Goal: Task Accomplishment & Management: Complete application form

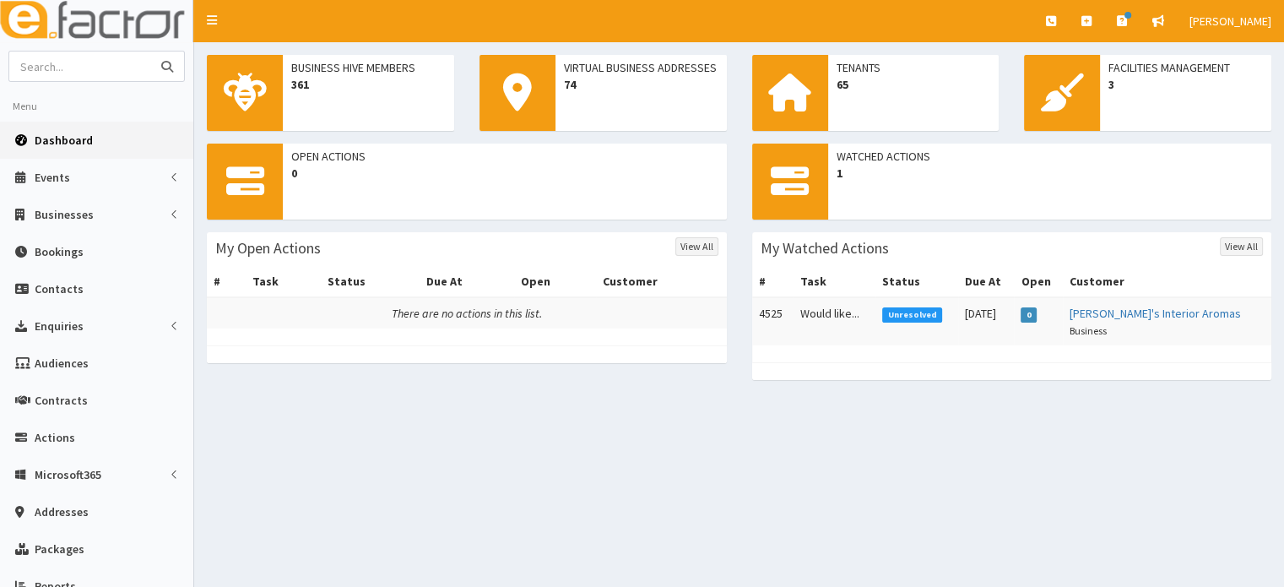
click at [61, 62] on input "text" at bounding box center [80, 66] width 142 height 30
type input "positive"
click at [150, 51] on button "submit" at bounding box center [167, 66] width 34 height 30
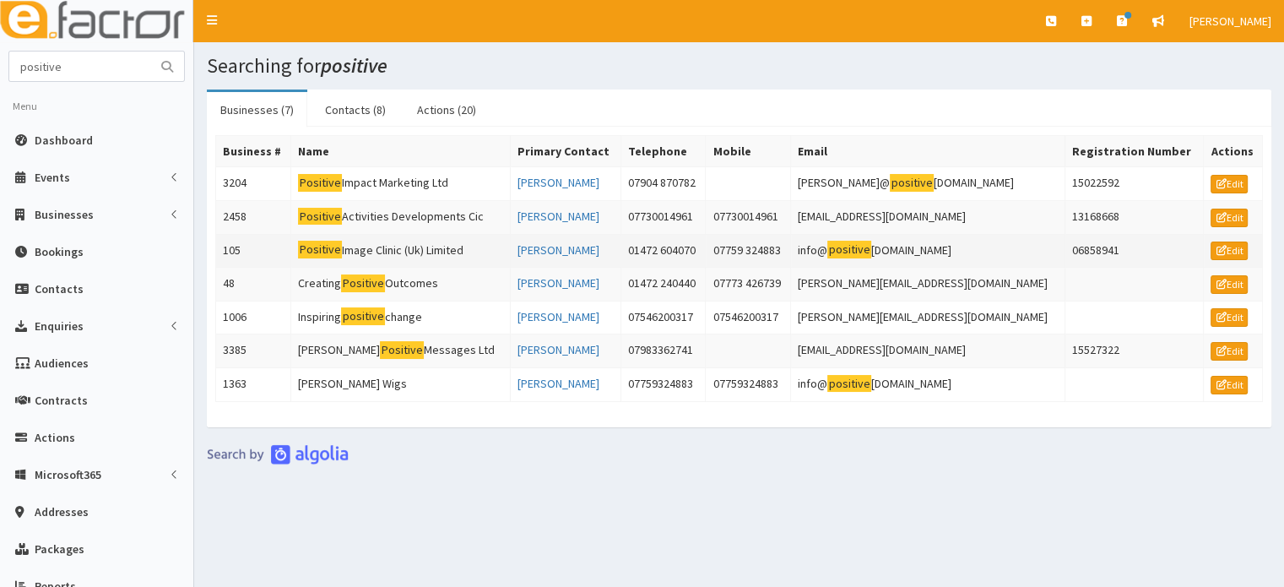
click at [397, 247] on td "Positive Image Clinic (Uk) Limited" at bounding box center [400, 251] width 219 height 34
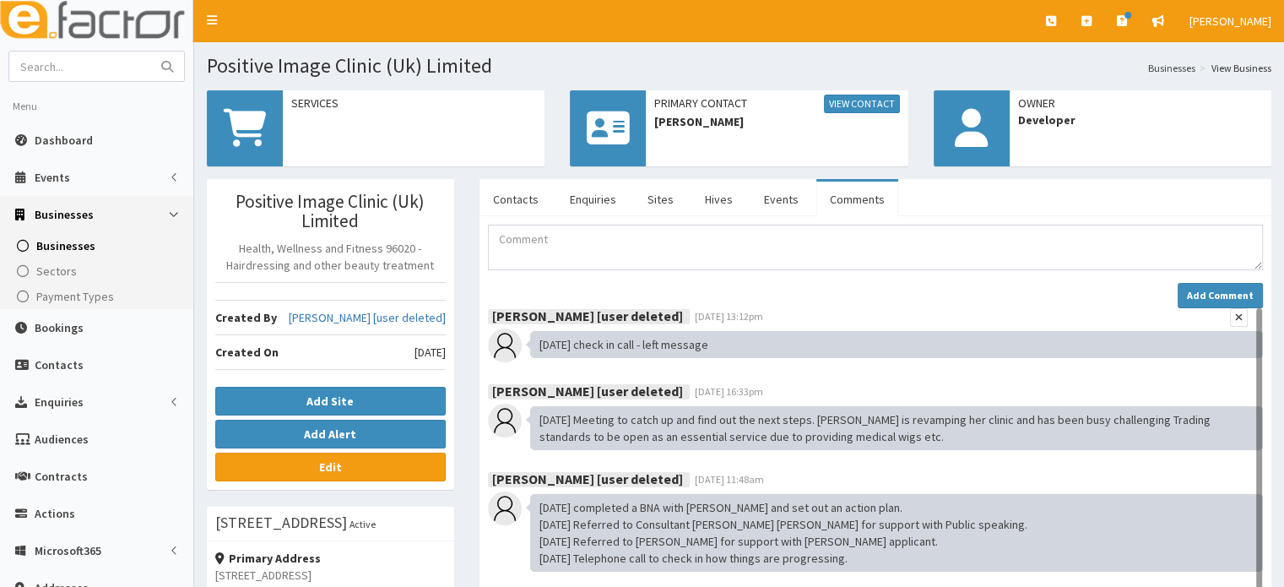
click at [935, 331] on div "29.07.2021 check in call - left message" at bounding box center [896, 344] width 733 height 27
click at [530, 198] on link "Contacts" at bounding box center [516, 199] width 73 height 35
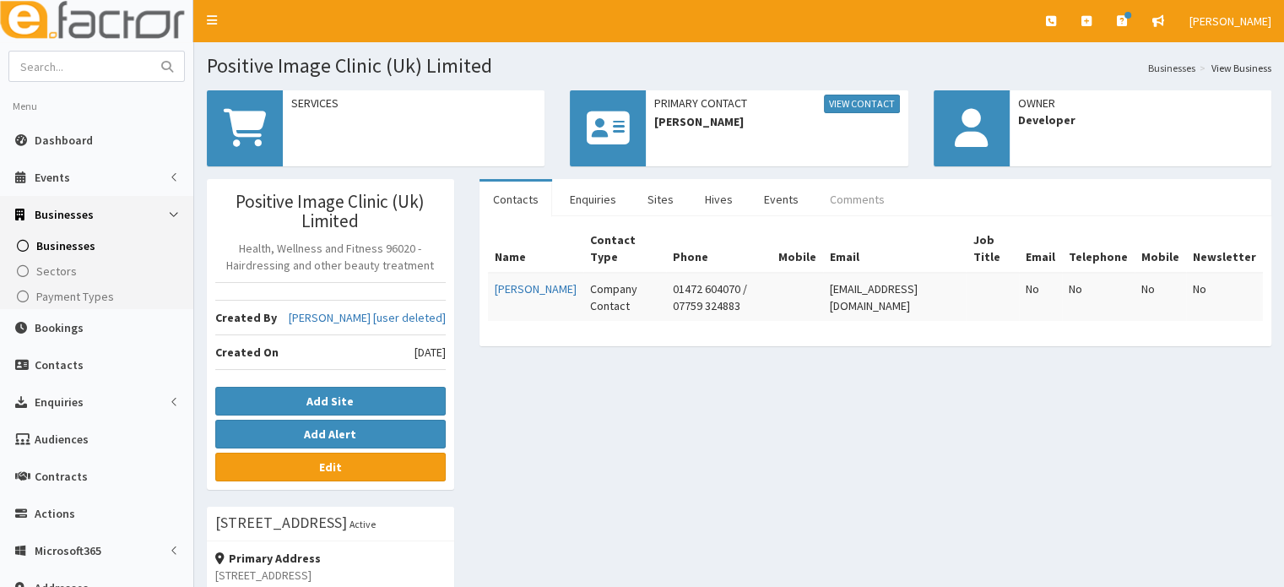
click at [863, 191] on link "Comments" at bounding box center [857, 199] width 82 height 35
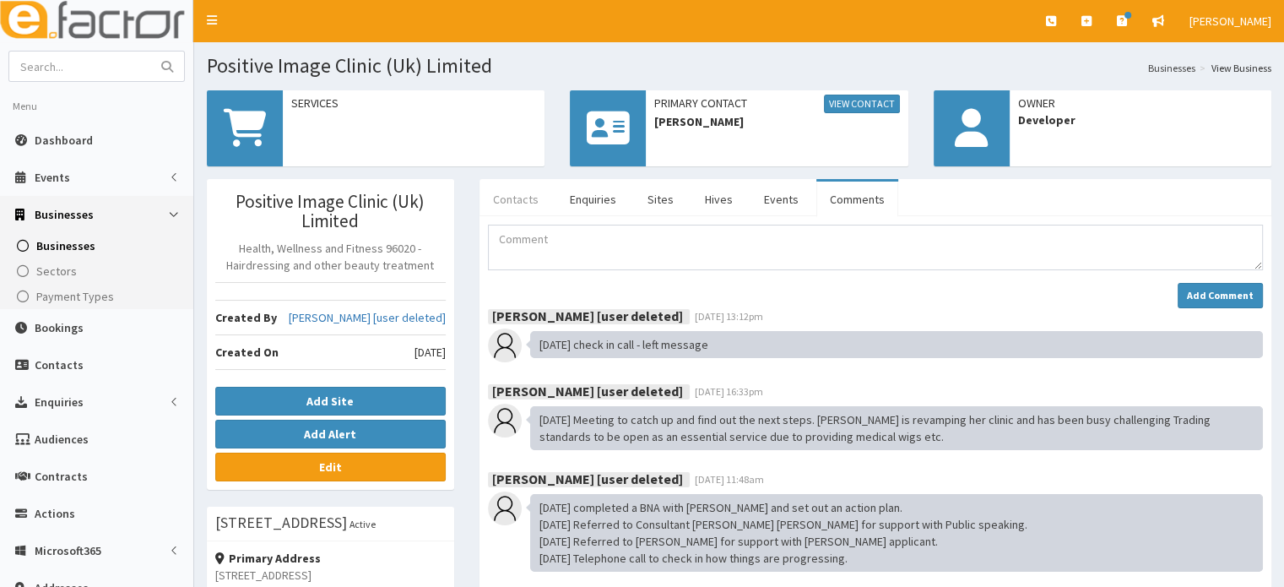
click at [520, 192] on link "Contacts" at bounding box center [516, 199] width 73 height 35
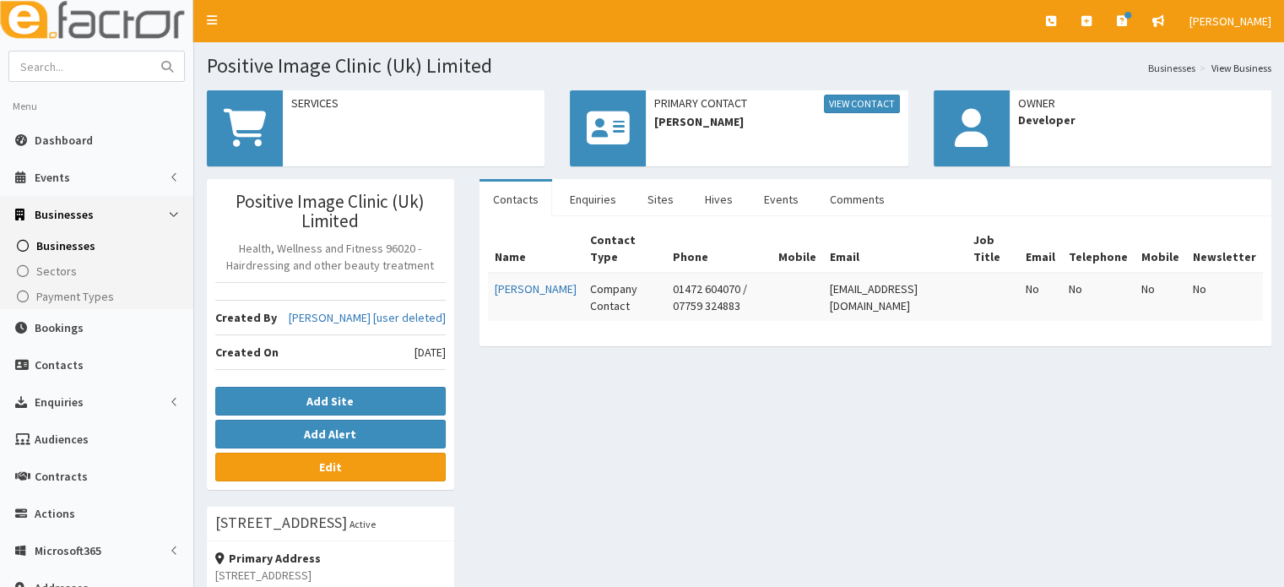
click at [630, 431] on div "Positive Image Clinic (Uk) Limited Health, Wellness and Fitness 96020 - Hairdre…" at bounding box center [739, 576] width 1090 height 795
click at [613, 408] on div "Positive Image Clinic (Uk) Limited Health, Wellness and Fitness 96020 - Hairdre…" at bounding box center [739, 576] width 1090 height 795
click at [47, 509] on span "Actions" at bounding box center [55, 513] width 41 height 15
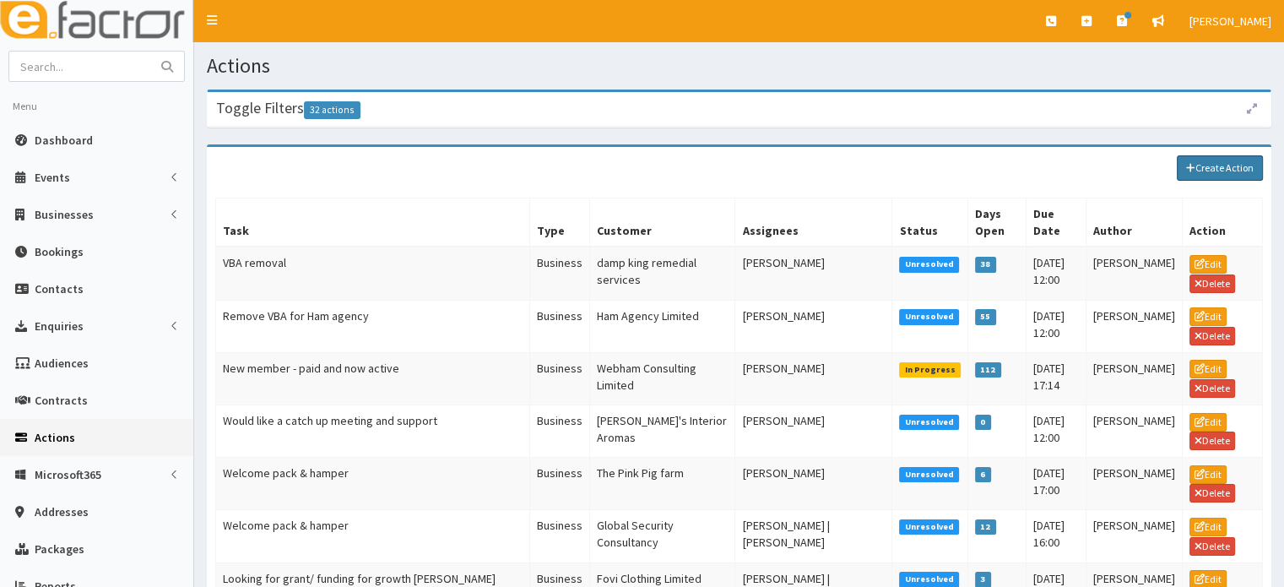
click at [1229, 166] on link "Create Action" at bounding box center [1220, 167] width 86 height 25
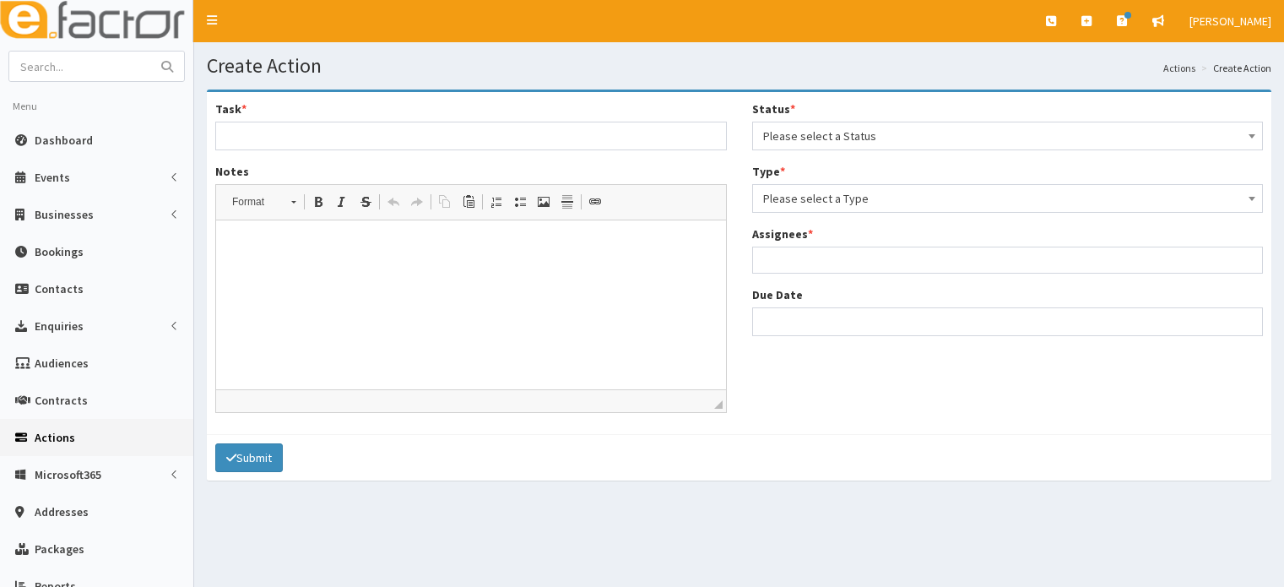
select select
click at [504, 128] on input "Task *" at bounding box center [471, 136] width 512 height 29
type input "Would like some support financially and for growth"
click at [454, 246] on p at bounding box center [471, 246] width 476 height 18
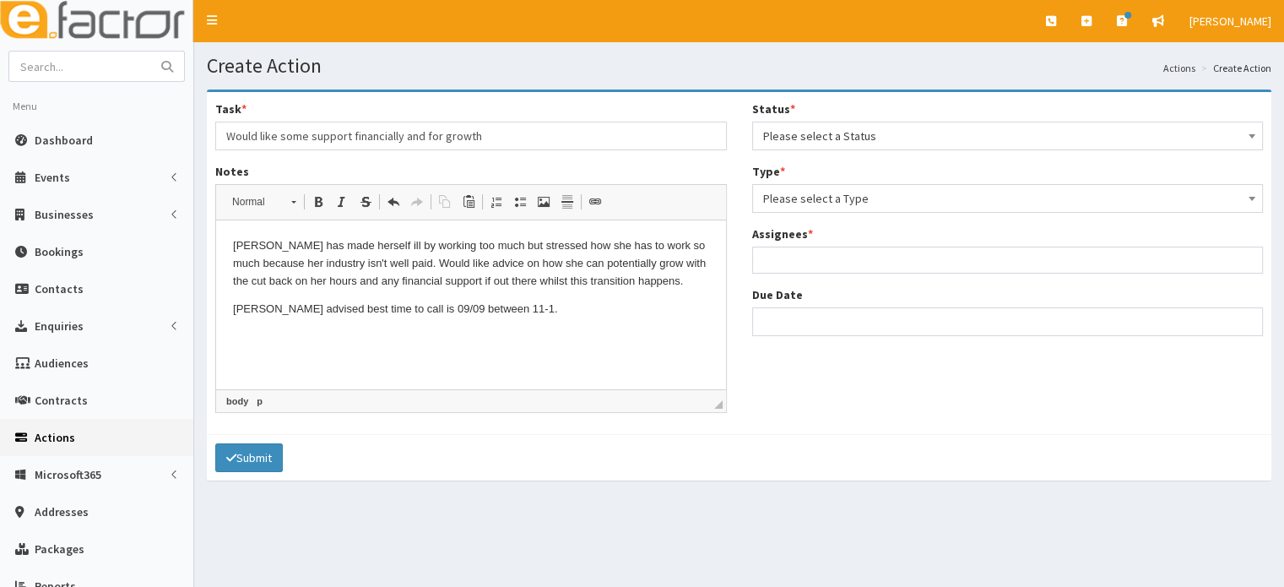
click at [879, 137] on span "Please select a Status" at bounding box center [1008, 136] width 490 height 24
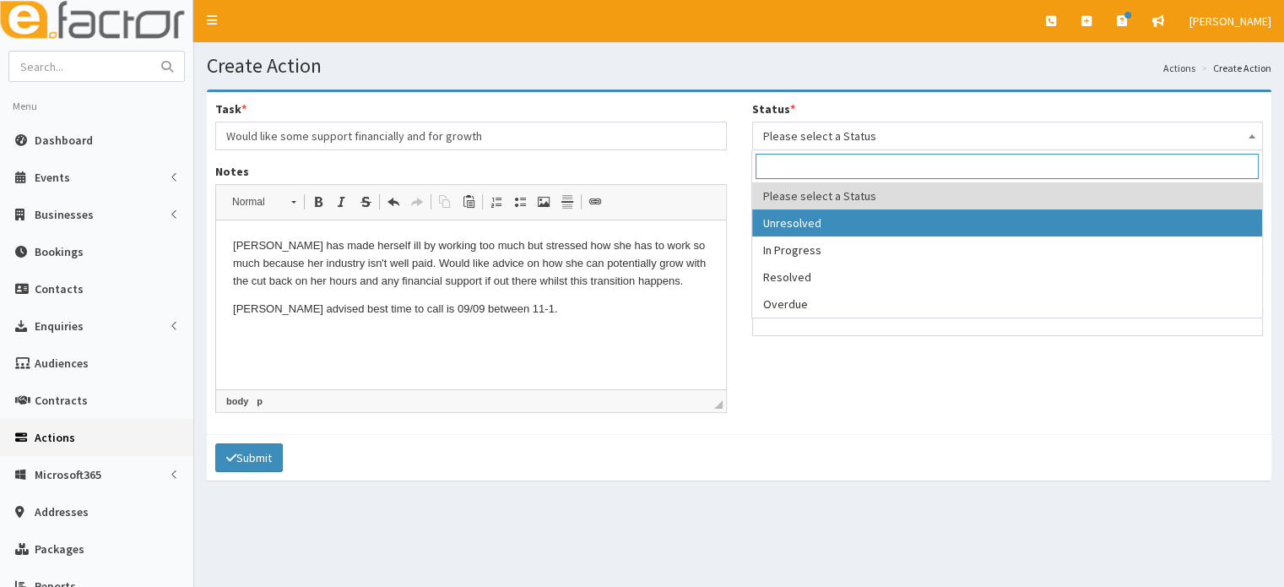
select select "1"
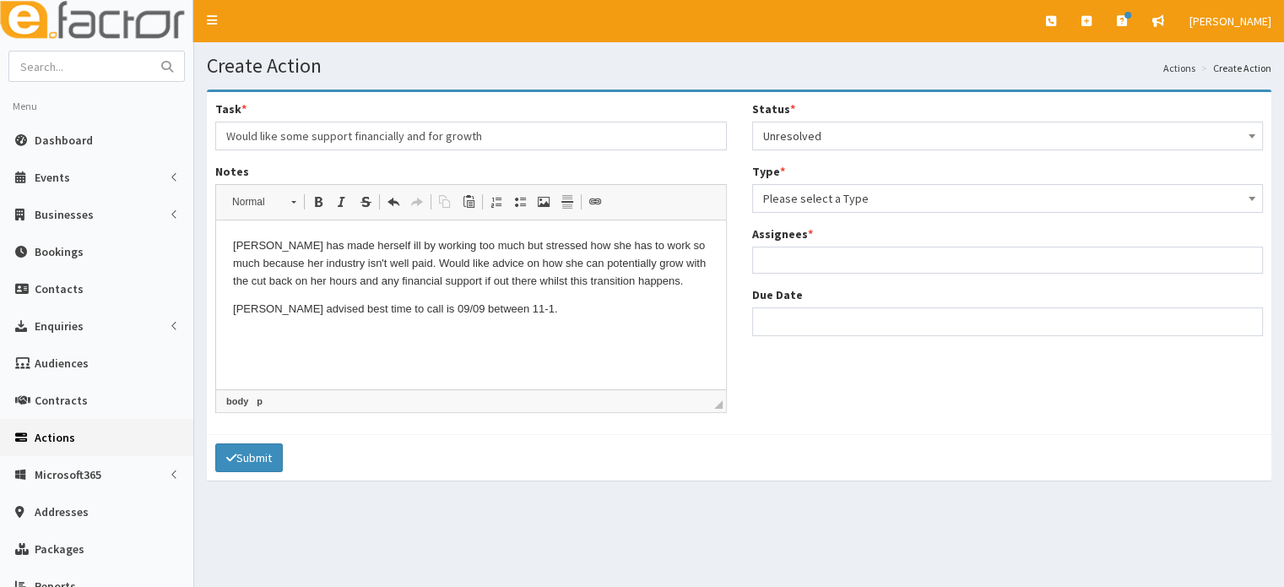
click at [831, 192] on span "Please select a Type" at bounding box center [1008, 199] width 490 height 24
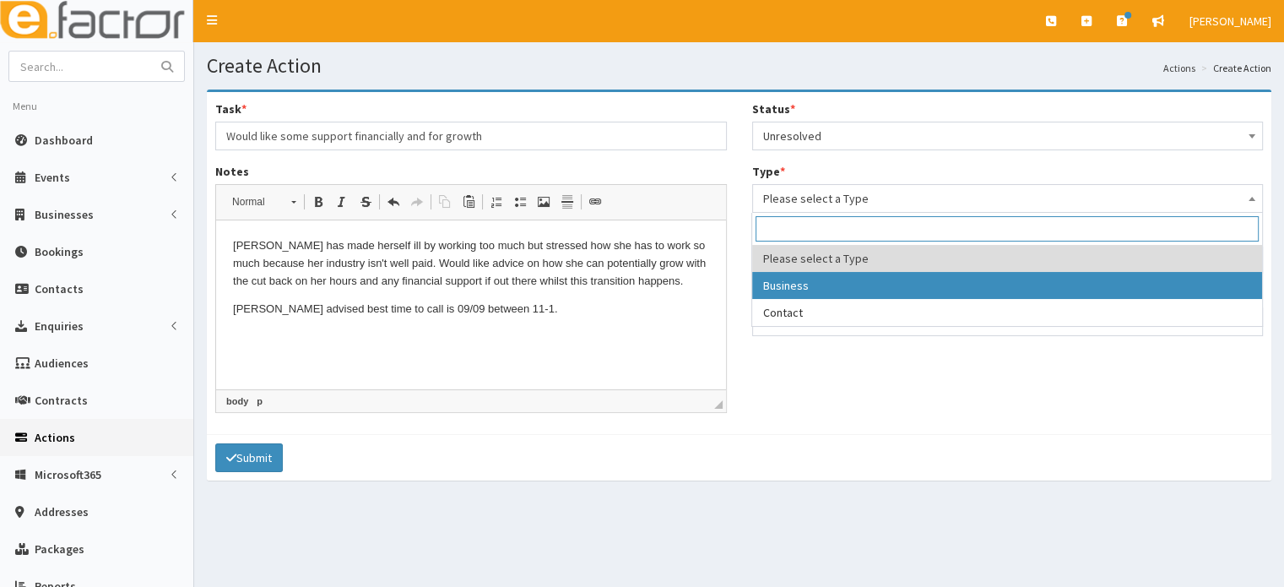
select select "business"
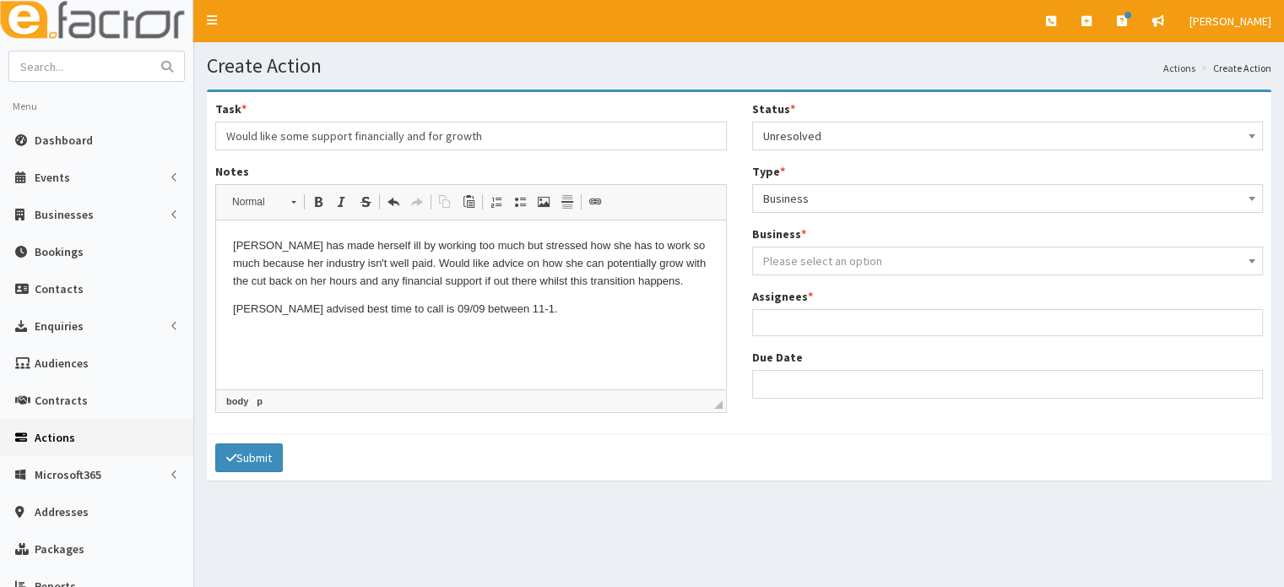
click at [788, 263] on span "Please select an option" at bounding box center [822, 260] width 119 height 15
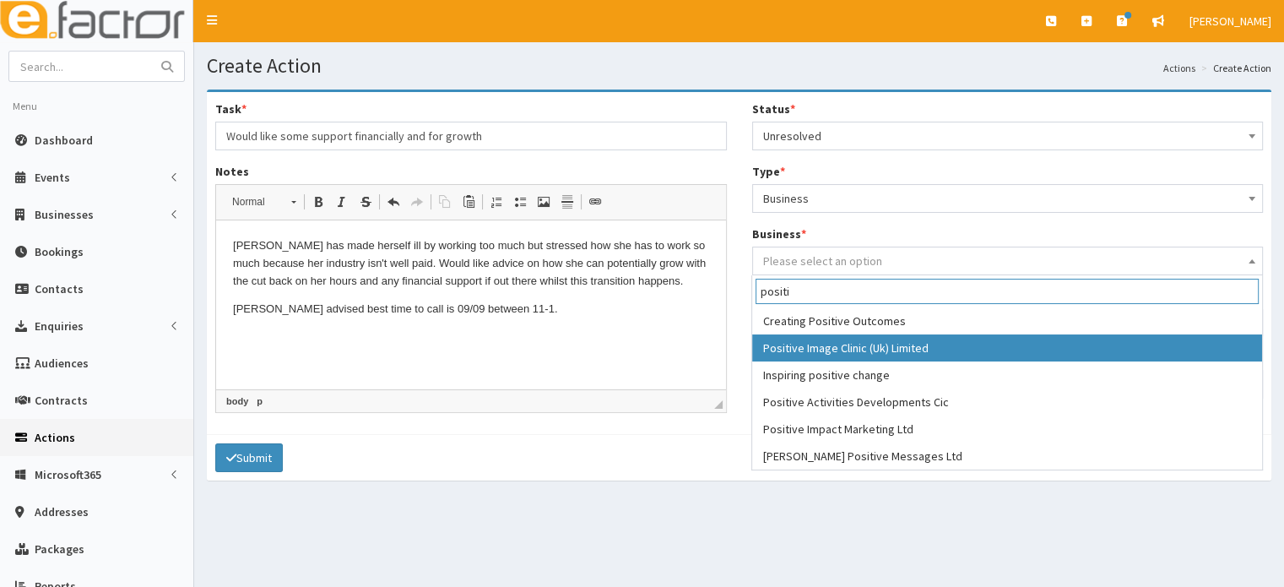
type input "positi"
select select "105"
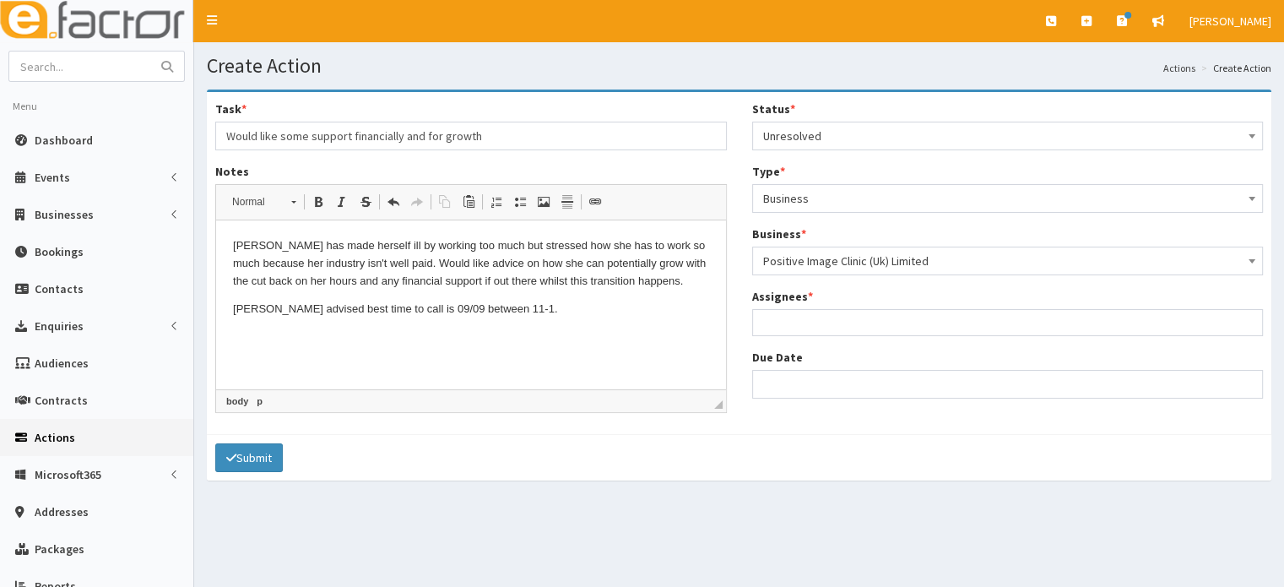
click at [789, 323] on ul at bounding box center [1008, 320] width 510 height 21
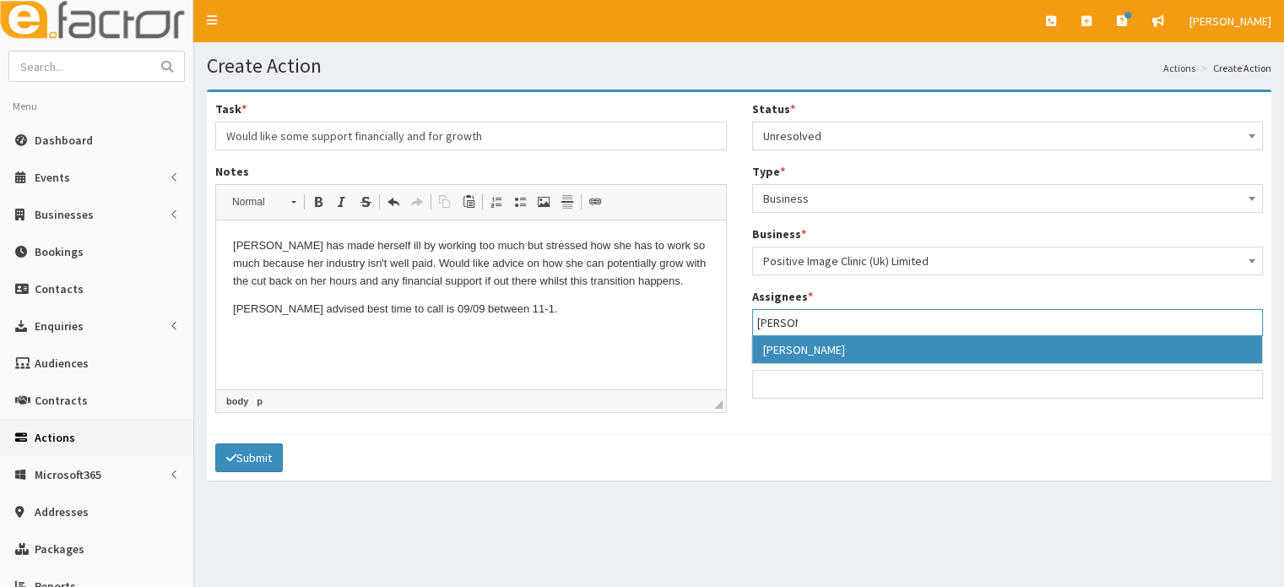
type input "paul"
select select "29"
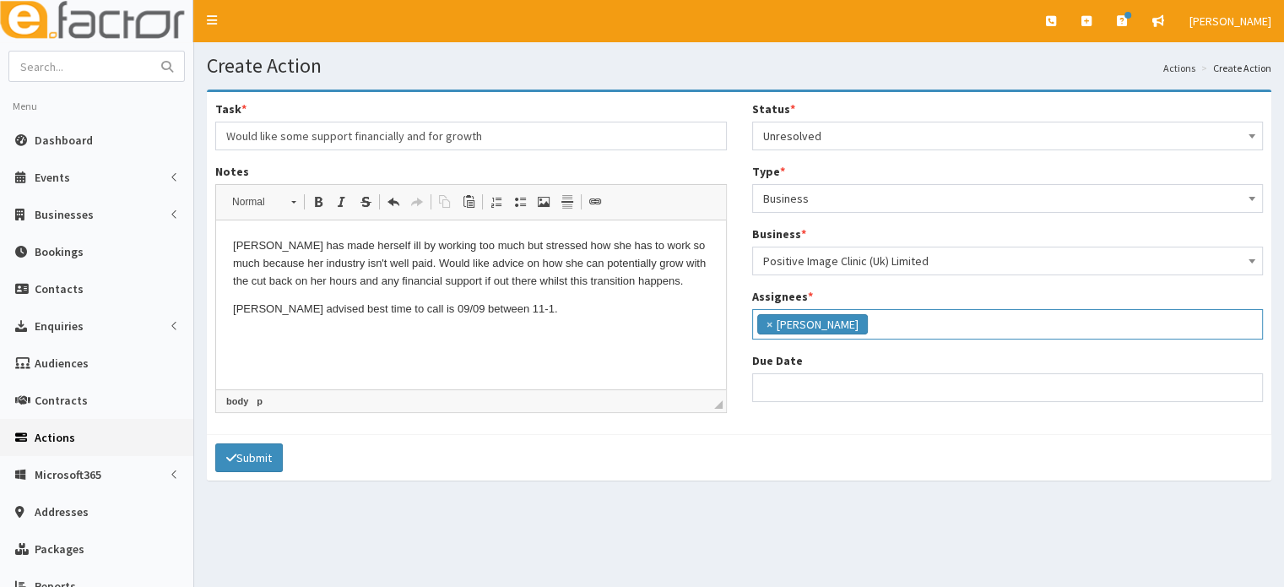
scroll to position [141, 0]
click at [816, 381] on input "Due Date" at bounding box center [1008, 387] width 512 height 29
select select "12"
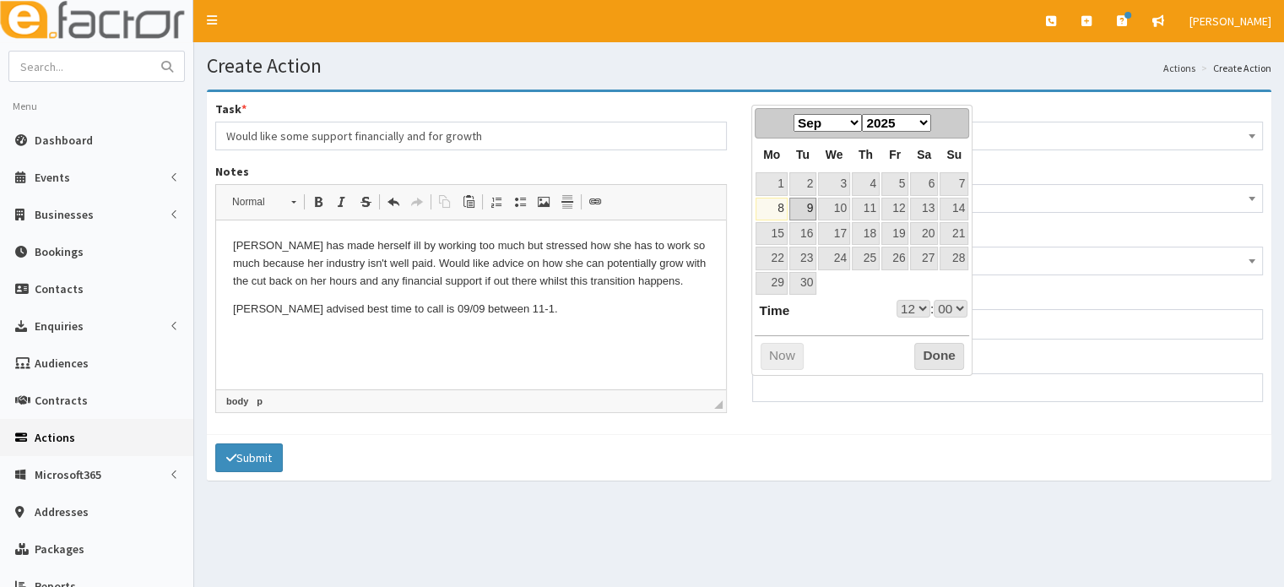
click at [804, 214] on link "9" at bounding box center [802, 209] width 27 height 23
type input "09-09-2025 12:00"
select select "12"
click at [900, 304] on select "00 01 02 03 04 05 06 07 08 09 10 11 12 13 14 15 16 17 18 19 20 21 22 23" at bounding box center [914, 309] width 34 height 18
click at [897, 300] on select "00 01 02 03 04 05 06 07 08 09 10 11 12 13 14 15 16 17 18 19 20 21 22 23" at bounding box center [914, 309] width 34 height 18
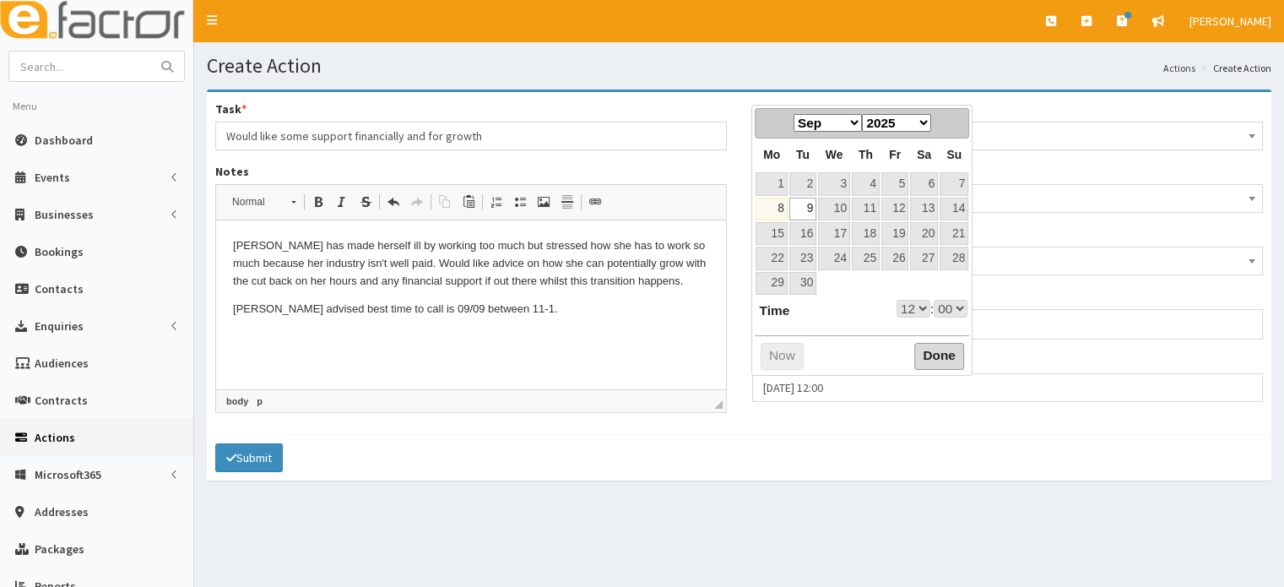
click at [946, 360] on button "Done" at bounding box center [939, 356] width 50 height 27
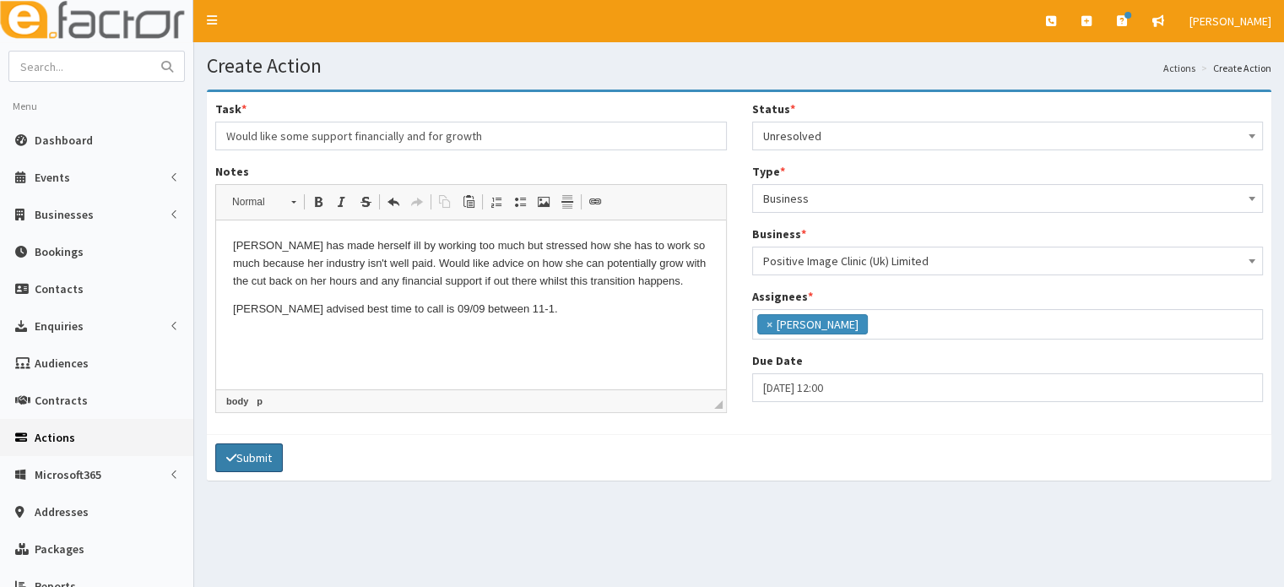
click at [240, 452] on button "Submit" at bounding box center [249, 457] width 68 height 29
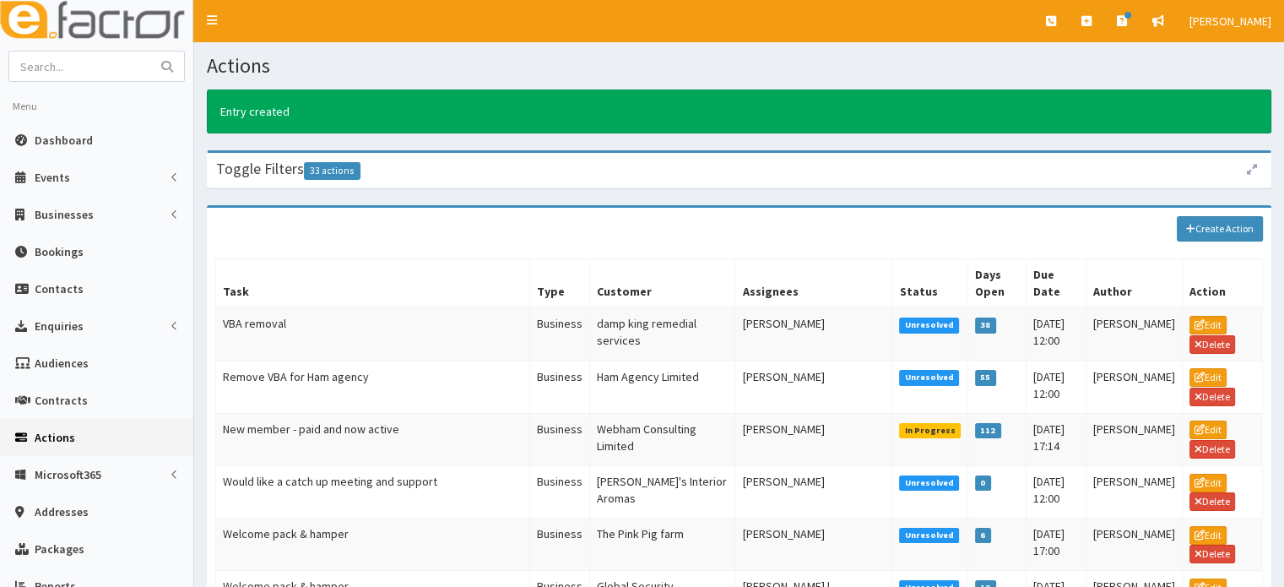
click at [99, 14] on img at bounding box center [96, 21] width 193 height 42
